Goal: Navigation & Orientation: Find specific page/section

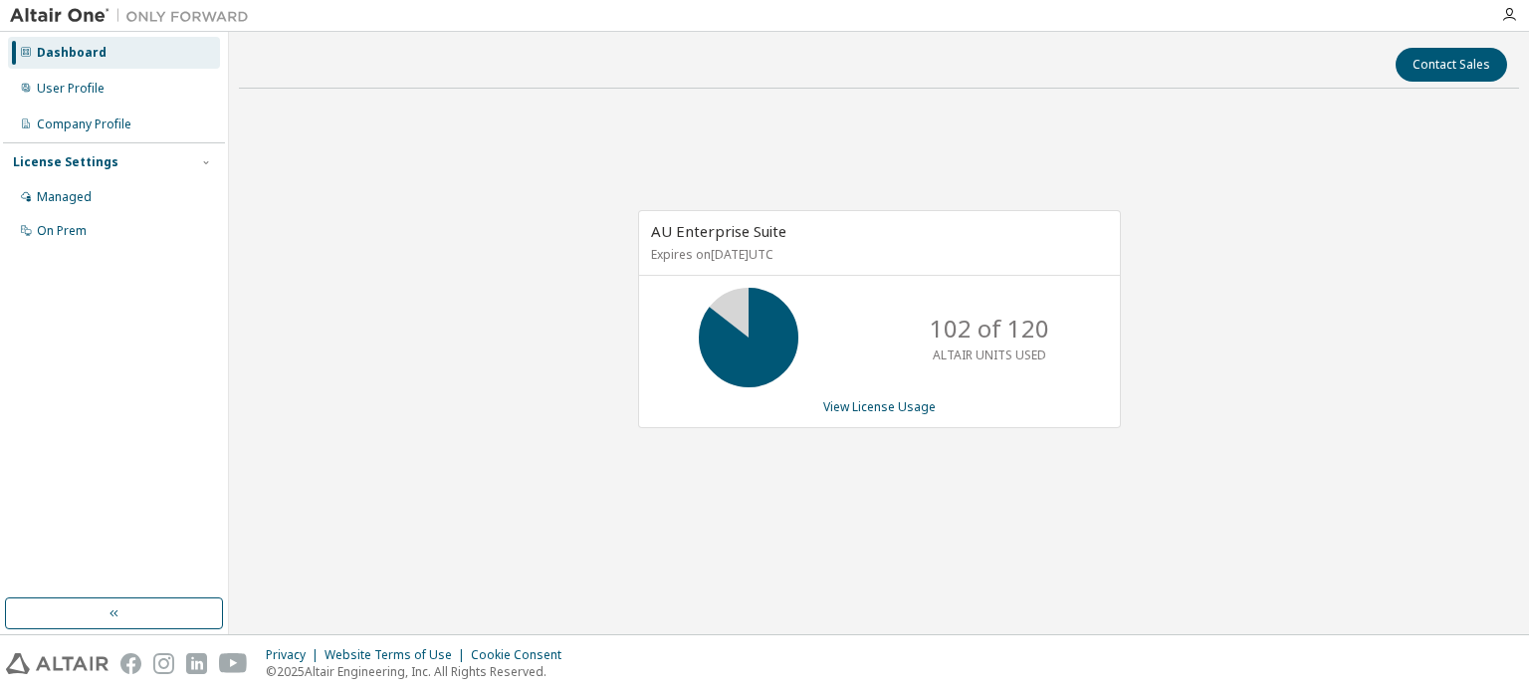
click at [542, 122] on div "AU Enterprise Suite Expires on [DATE] UTC 102 of 120 ALTAIR UNITS USED View Lic…" at bounding box center [879, 330] width 1280 height 450
